Goal: Transaction & Acquisition: Book appointment/travel/reservation

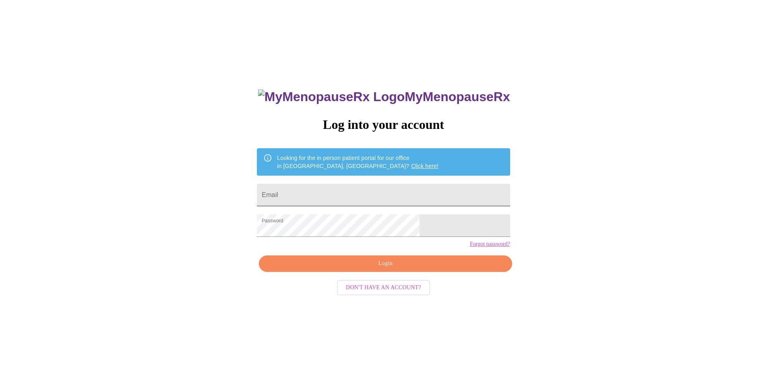
click at [330, 196] on input "Email" at bounding box center [383, 195] width 253 height 23
type input "christenhughes@hotmail.com"
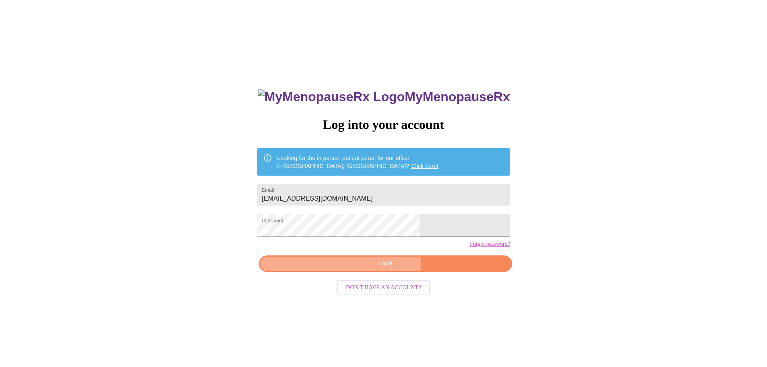
click at [384, 268] on span "Login" at bounding box center [385, 263] width 234 height 10
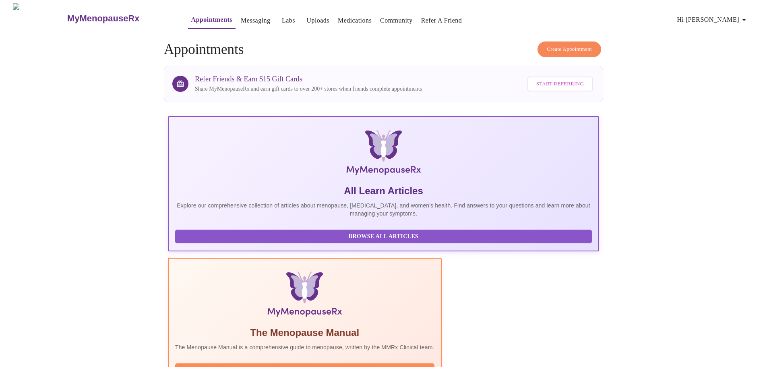
click at [567, 46] on span "Create Appointment" at bounding box center [569, 49] width 45 height 9
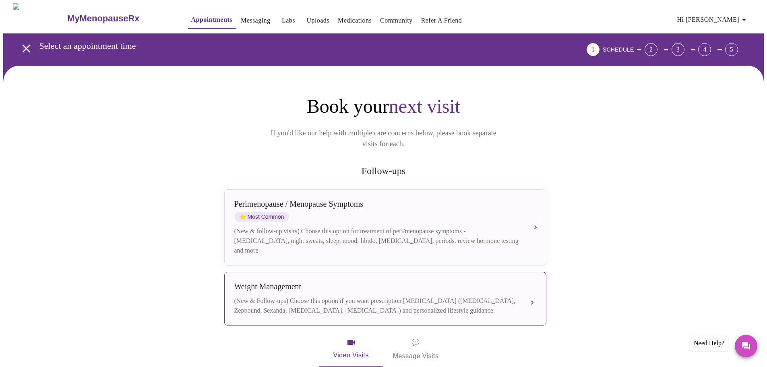
click at [404, 296] on div "(New & Follow-ups) Choose this option if you want prescription weight managemen…" at bounding box center [377, 305] width 286 height 19
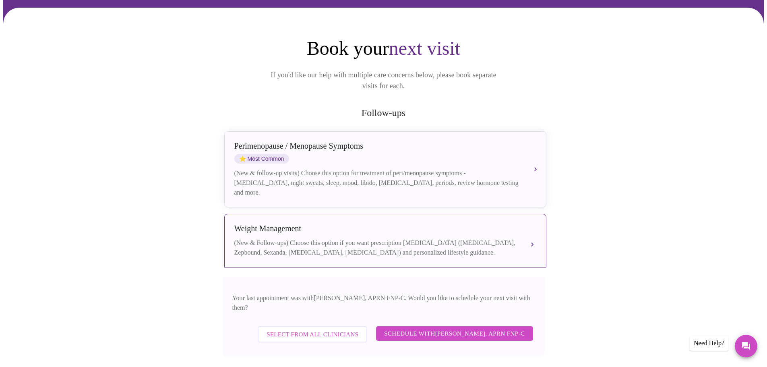
scroll to position [121, 0]
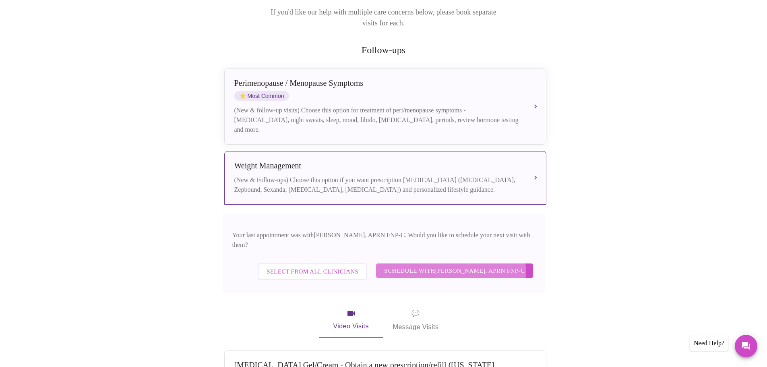
click at [436, 265] on span "Schedule with Kelly Perisin, APRN FNP-C" at bounding box center [454, 270] width 140 height 10
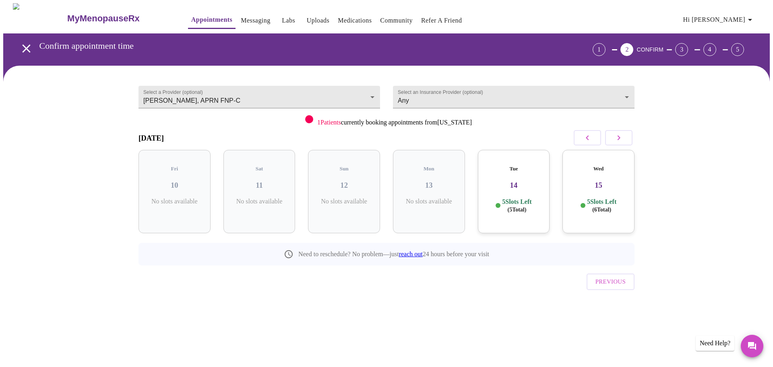
click at [23, 46] on icon "open drawer" at bounding box center [26, 48] width 8 height 8
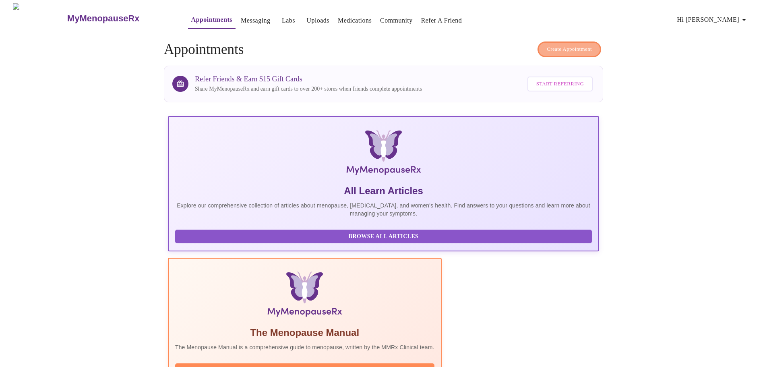
click at [564, 45] on span "Create Appointment" at bounding box center [569, 49] width 45 height 9
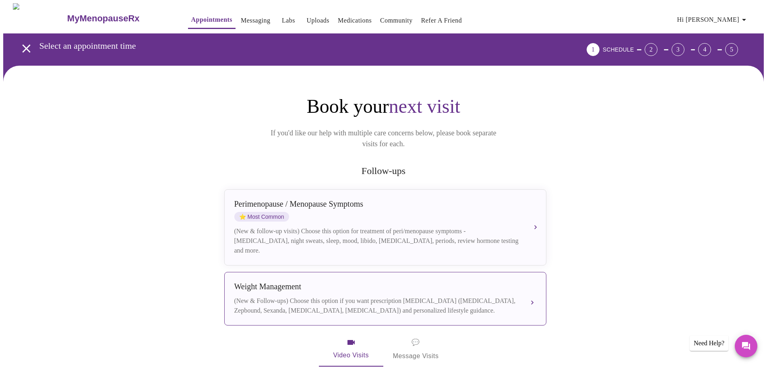
click at [338, 296] on div "(New & Follow-ups) Choose this option if you want prescription weight managemen…" at bounding box center [377, 305] width 286 height 19
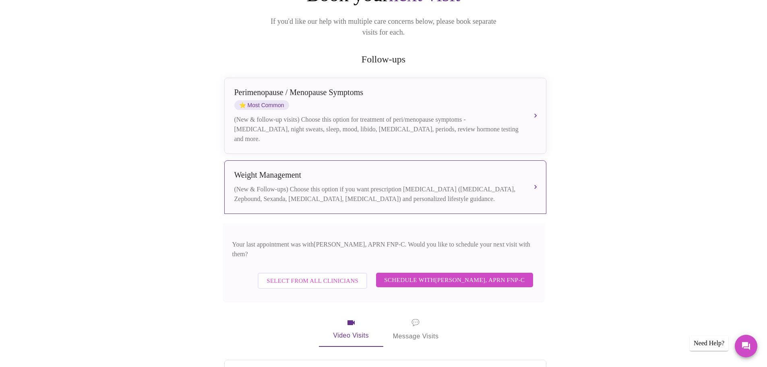
scroll to position [121, 0]
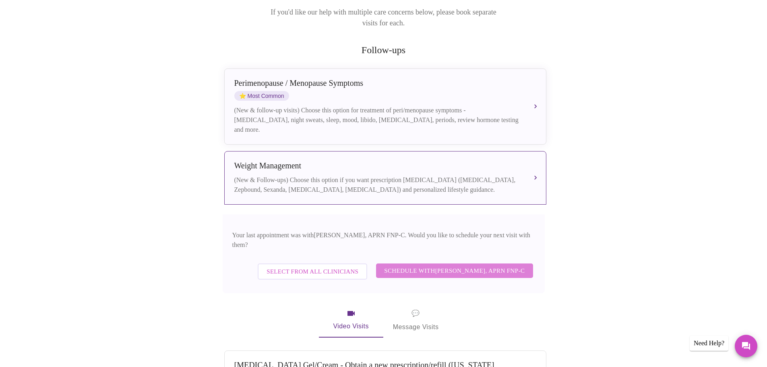
click at [472, 265] on span "Schedule with Kelly Perisin, APRN FNP-C" at bounding box center [454, 270] width 140 height 10
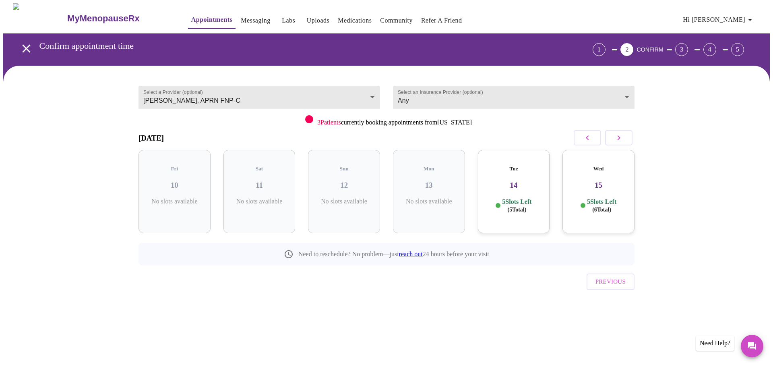
click at [612, 134] on button "button" at bounding box center [618, 137] width 27 height 15
click at [343, 185] on div "Wed 29 6 Slots Left ( 6 Total)" at bounding box center [344, 191] width 72 height 83
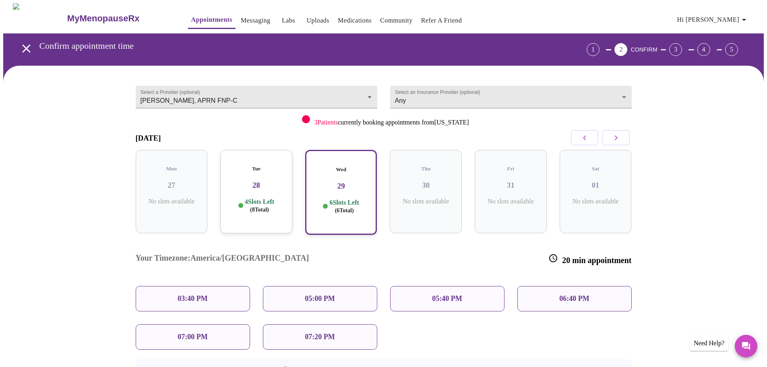
click at [206, 294] on p "03:40 PM" at bounding box center [192, 298] width 30 height 8
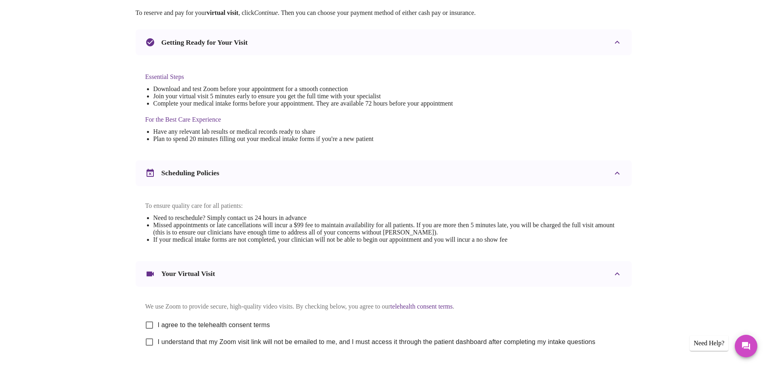
scroll to position [217, 0]
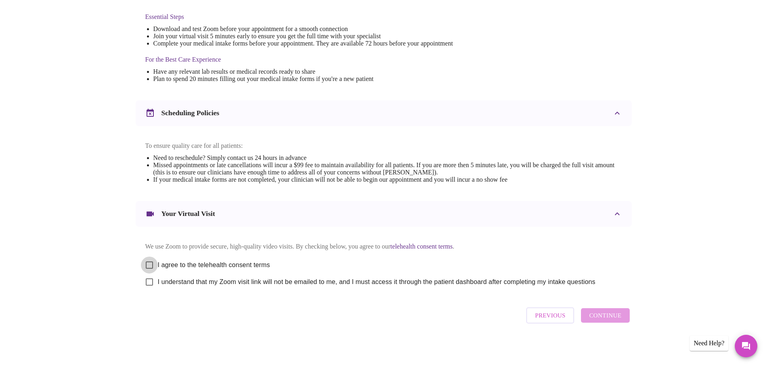
click at [150, 260] on input "I agree to the telehealth consent terms" at bounding box center [149, 264] width 17 height 17
checkbox input "true"
click at [149, 279] on input "I understand that my Zoom visit link will not be emailed to me, and I must acce…" at bounding box center [149, 281] width 17 height 17
checkbox input "true"
click at [602, 317] on span "Continue" at bounding box center [605, 315] width 32 height 10
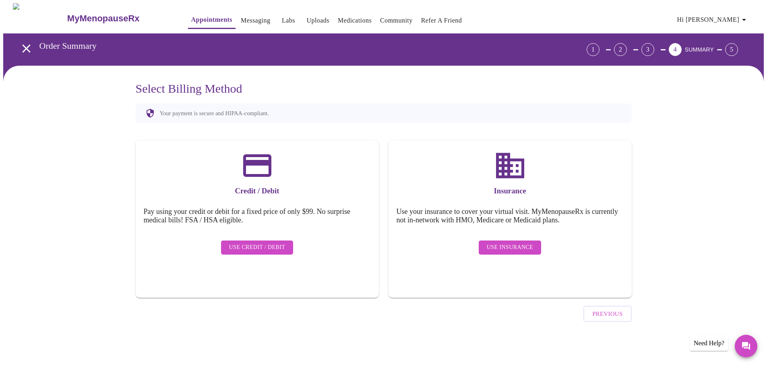
scroll to position [0, 0]
click at [510, 243] on span "Use Insurance" at bounding box center [512, 247] width 46 height 10
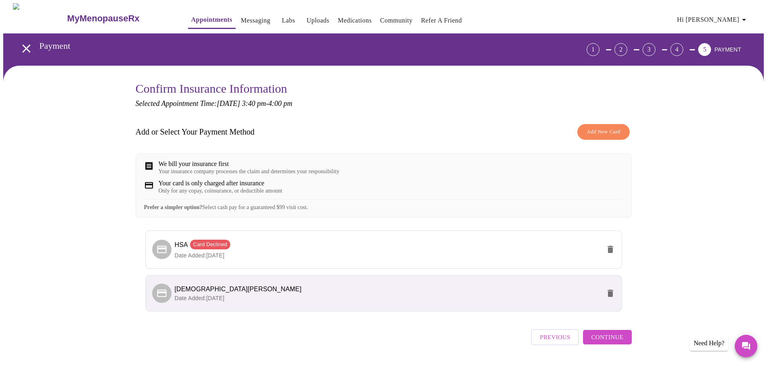
click at [279, 311] on li "Christen Hughes Date Added: 08-07-2025" at bounding box center [383, 293] width 477 height 36
click at [282, 302] on p "Date Added: 08-07-2025" at bounding box center [388, 298] width 426 height 8
click at [617, 342] on span "Continue" at bounding box center [607, 337] width 32 height 10
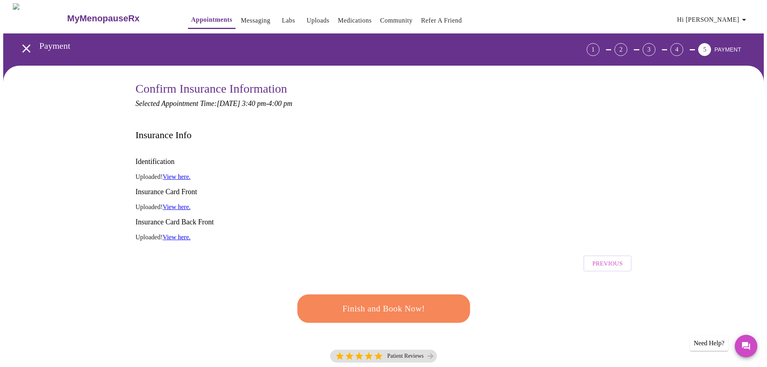
click at [398, 301] on span "Finish and Book Now!" at bounding box center [383, 308] width 149 height 15
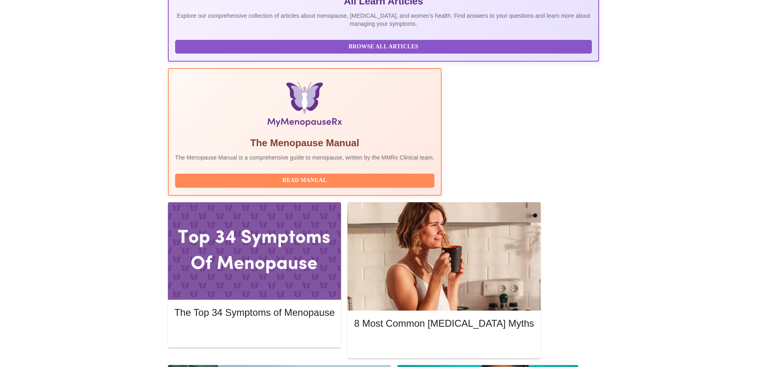
scroll to position [282, 0]
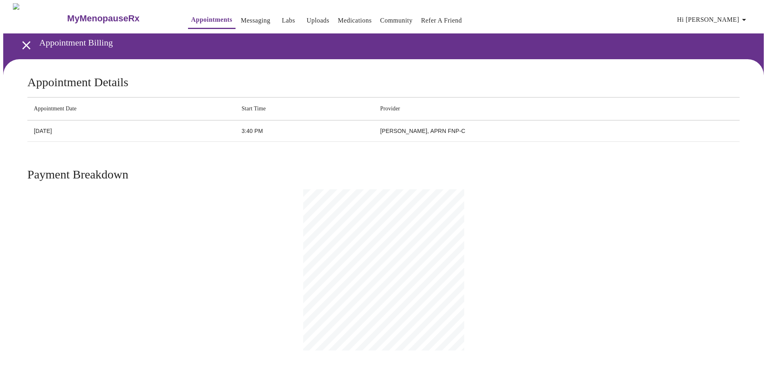
click at [747, 15] on icon "button" at bounding box center [744, 20] width 10 height 10
click at [724, 60] on li "Log out" at bounding box center [730, 60] width 37 height 14
